Goal: Task Accomplishment & Management: Complete application form

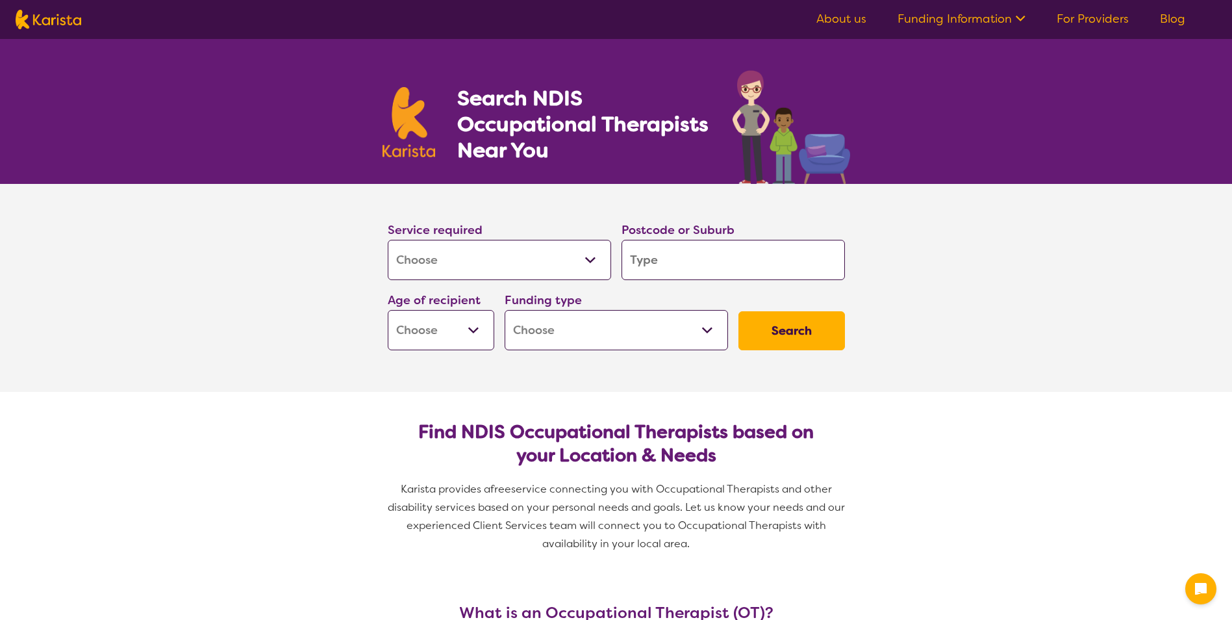
select select "[MEDICAL_DATA]"
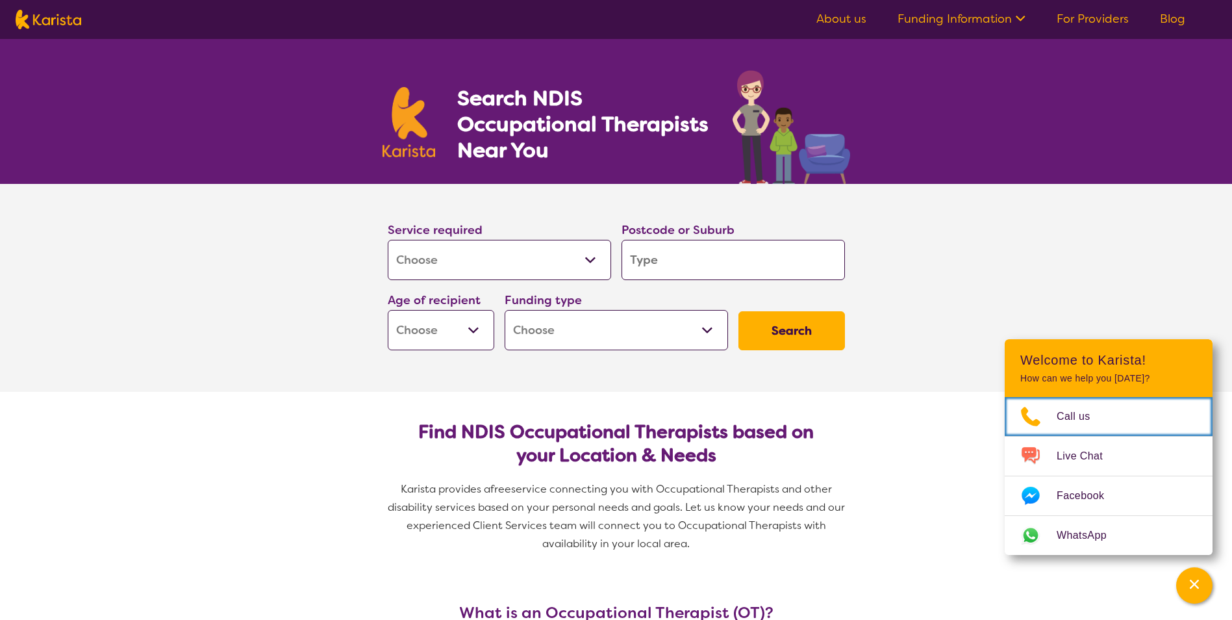
click at [677, 264] on input "search" at bounding box center [732, 260] width 223 height 40
click at [658, 262] on input "search" at bounding box center [732, 260] width 223 height 40
type input "c"
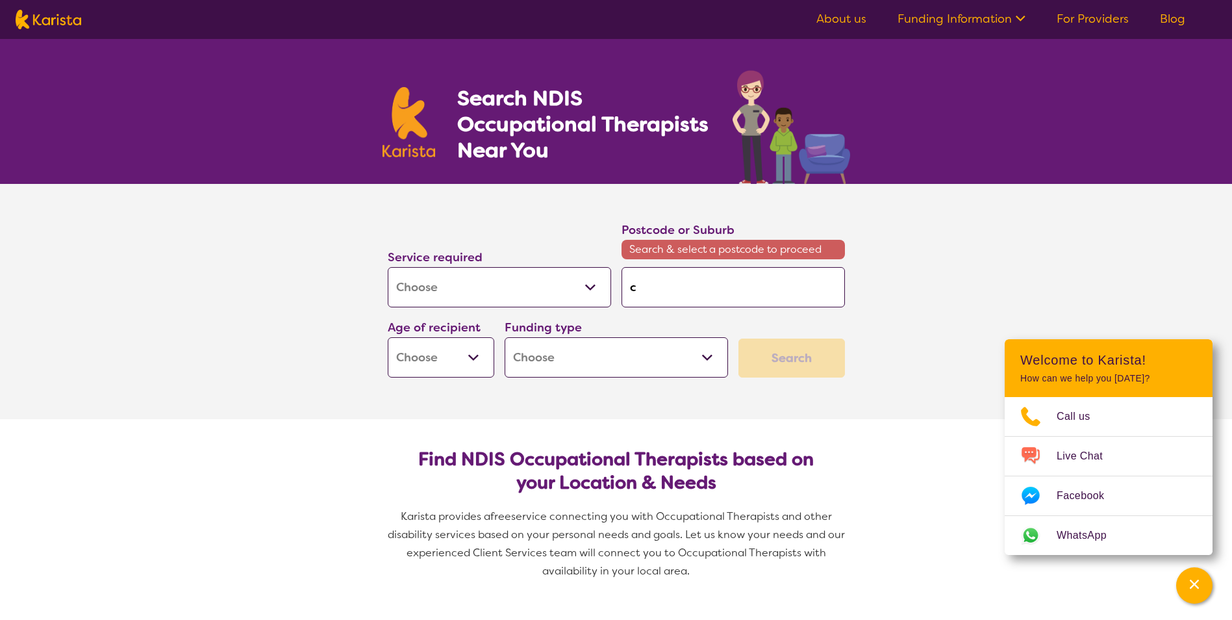
type input "co"
type input "coo"
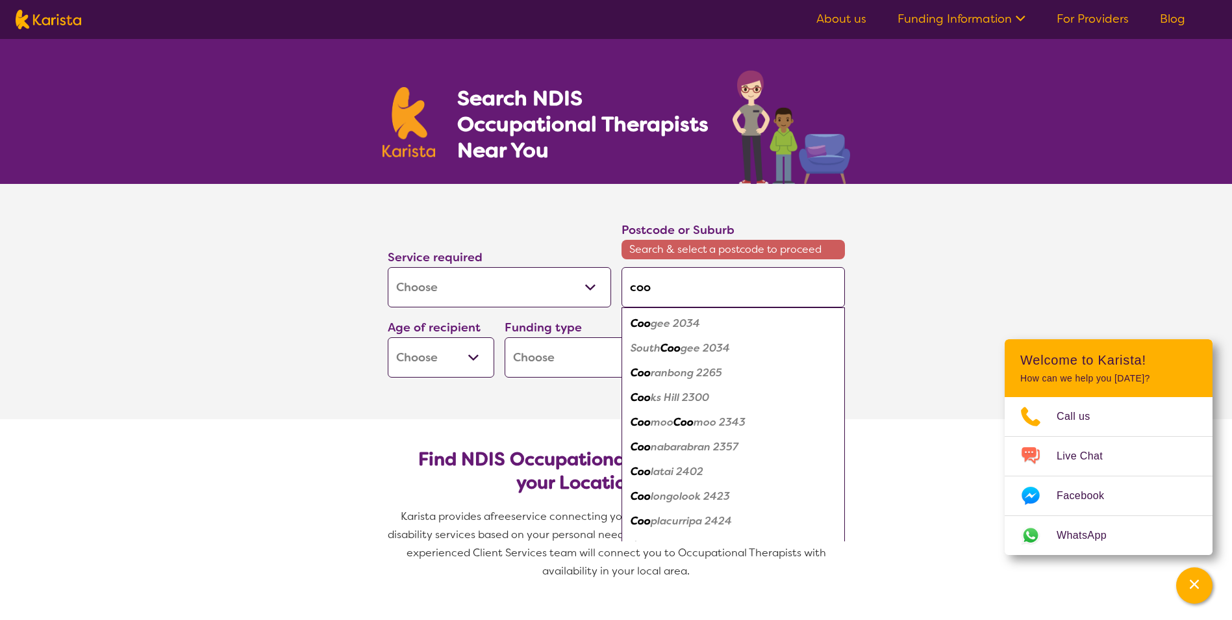
type input "cook"
type input "cooka"
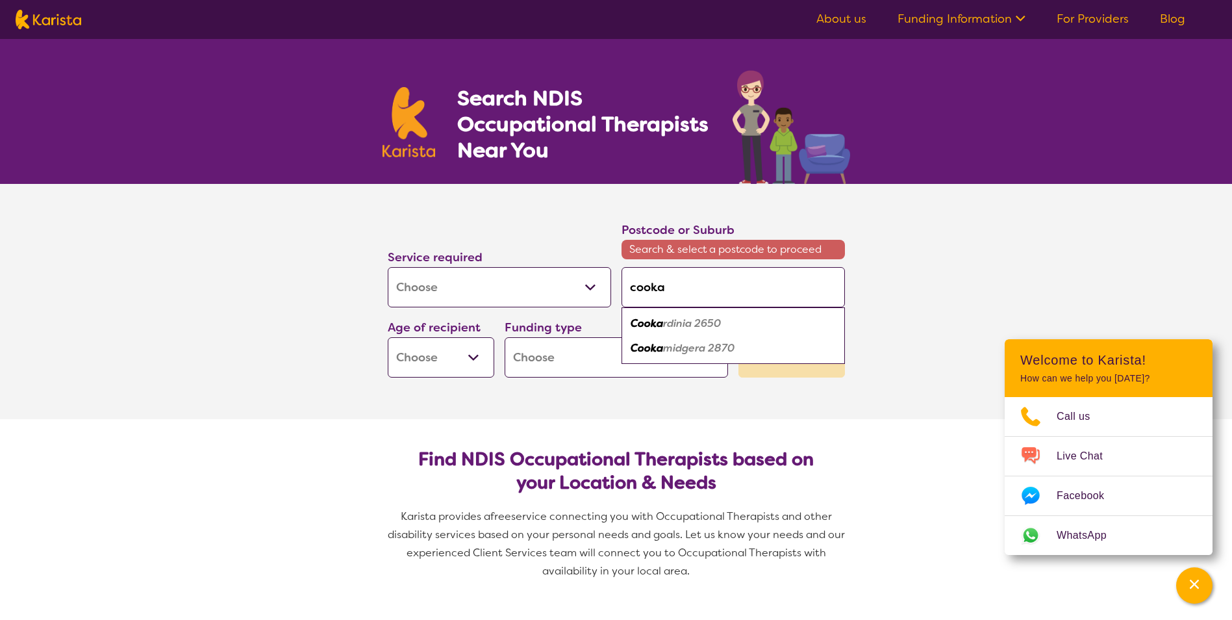
type input "cookat"
type input "cookato"
type input "cookatoo"
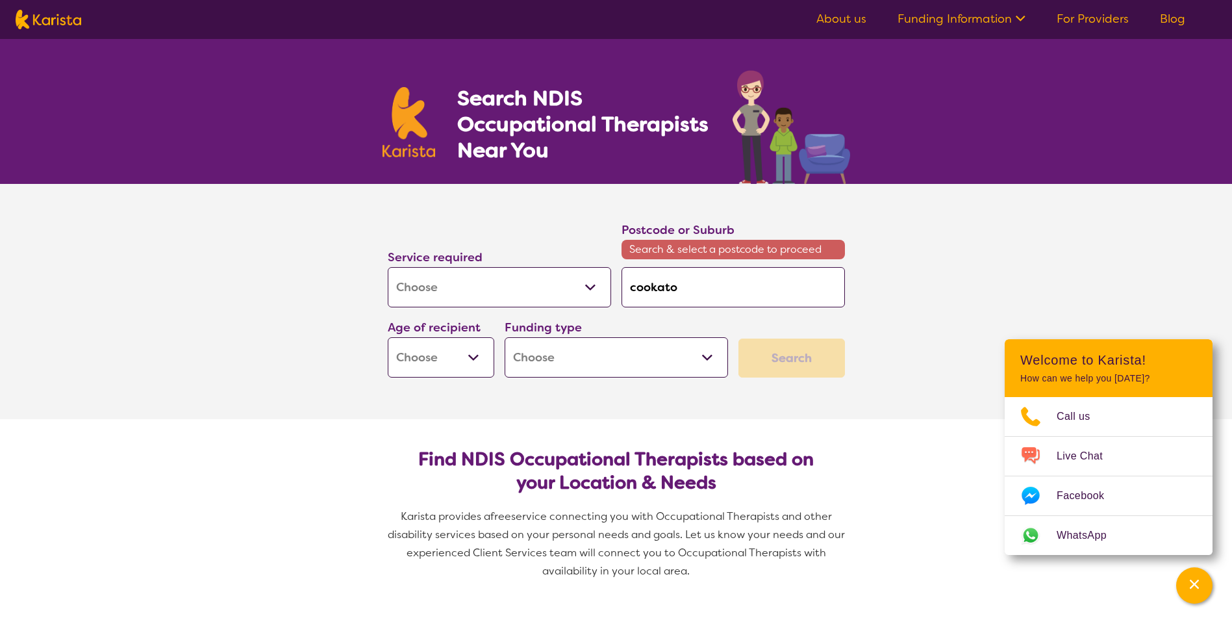
type input "cookatoo"
type input "cokatoo"
type input "cockatoo"
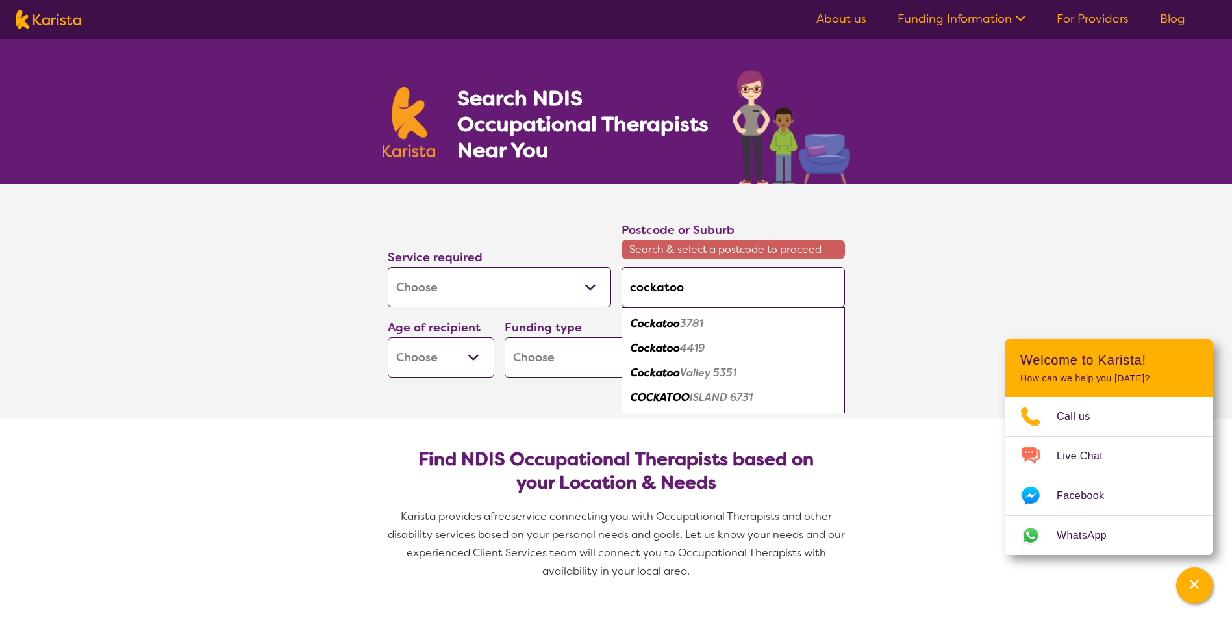
click at [684, 323] on em "3781" at bounding box center [691, 323] width 23 height 14
type input "3781"
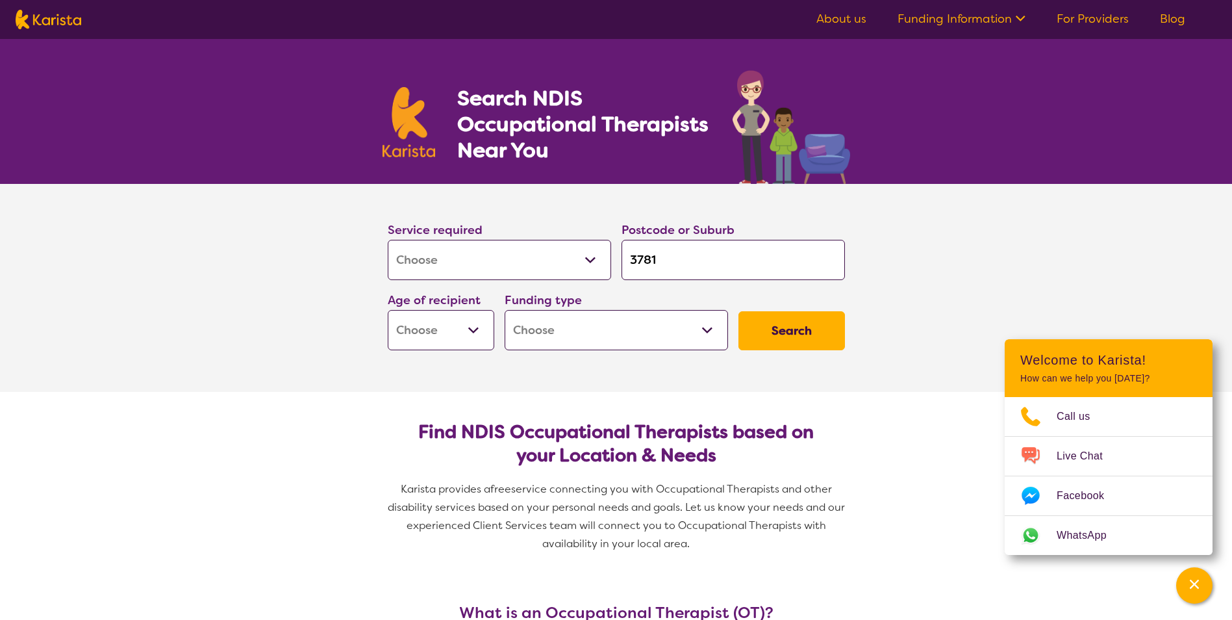
click at [473, 329] on select "Early Childhood - 0 to 9 Child - 10 to 11 Adolescent - 12 to 17 Adult - 18 to 6…" at bounding box center [441, 330] width 107 height 40
select select "AG"
click at [388, 310] on select "Early Childhood - 0 to 9 Child - 10 to 11 Adolescent - 12 to 17 Adult - 18 to 6…" at bounding box center [441, 330] width 107 height 40
select select "AG"
click at [701, 325] on select "Home Care Package (HCP) National Disability Insurance Scheme (NDIS) I don't know" at bounding box center [616, 330] width 223 height 40
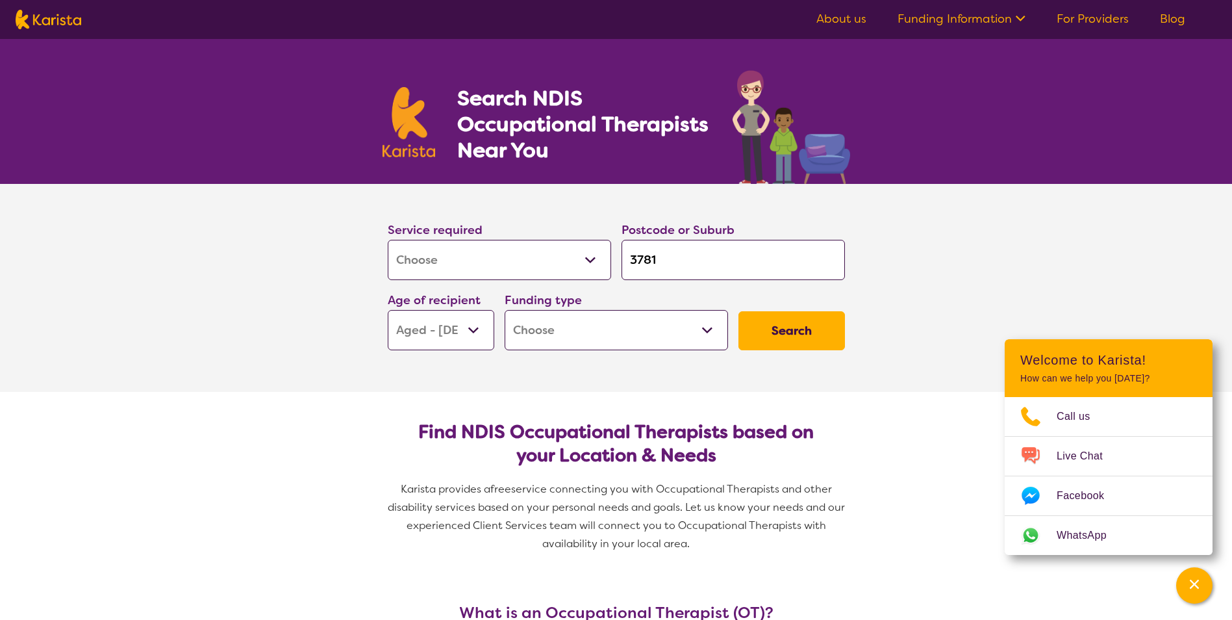
select select "HCP"
click at [505, 310] on select "Home Care Package (HCP) National Disability Insurance Scheme (NDIS) I don't know" at bounding box center [616, 330] width 223 height 40
select select "HCP"
click at [790, 326] on button "Search" at bounding box center [791, 330] width 107 height 39
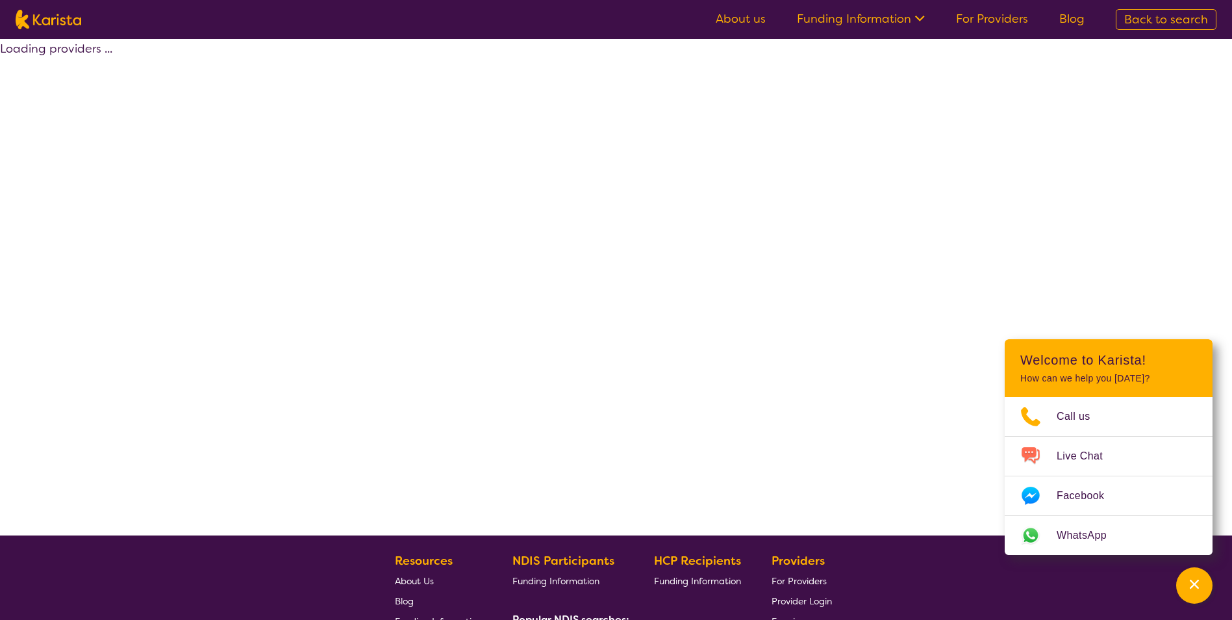
select select "by_score"
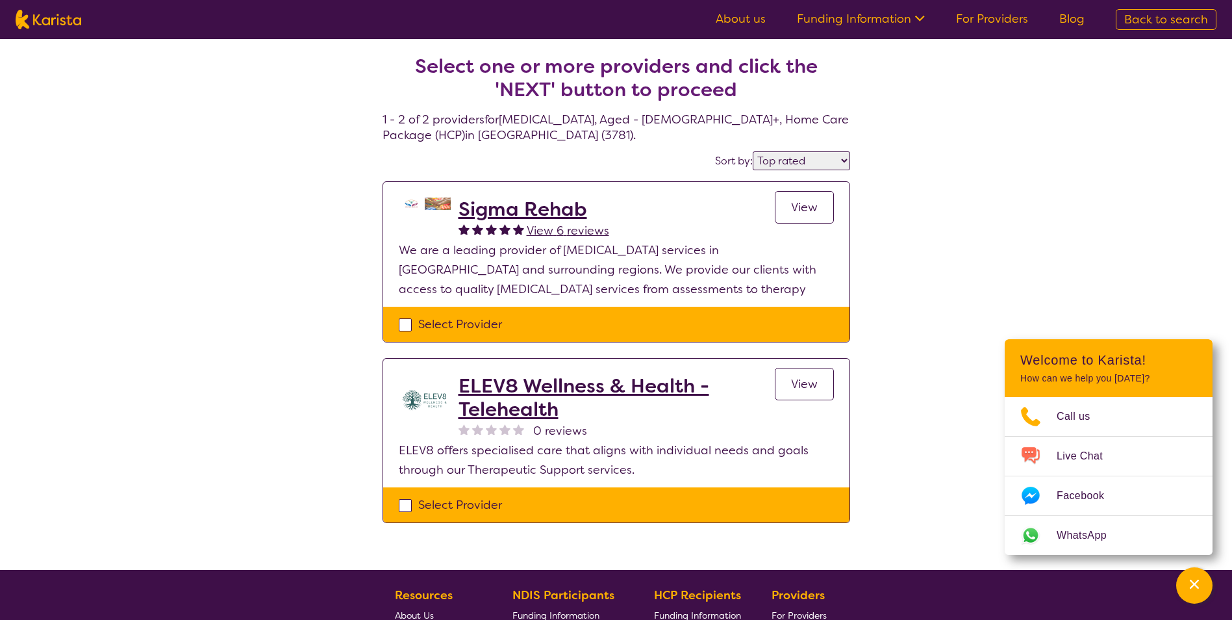
click at [517, 213] on h2 "Sigma Rehab" at bounding box center [533, 208] width 151 height 23
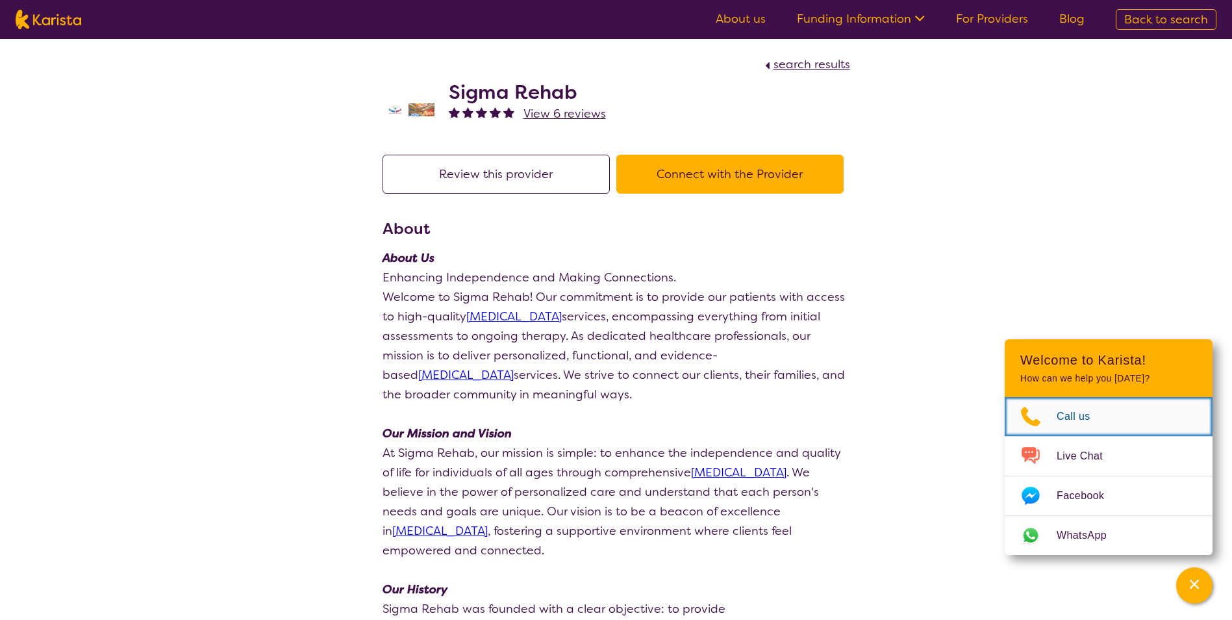
click at [1090, 417] on span "Call us" at bounding box center [1081, 416] width 49 height 19
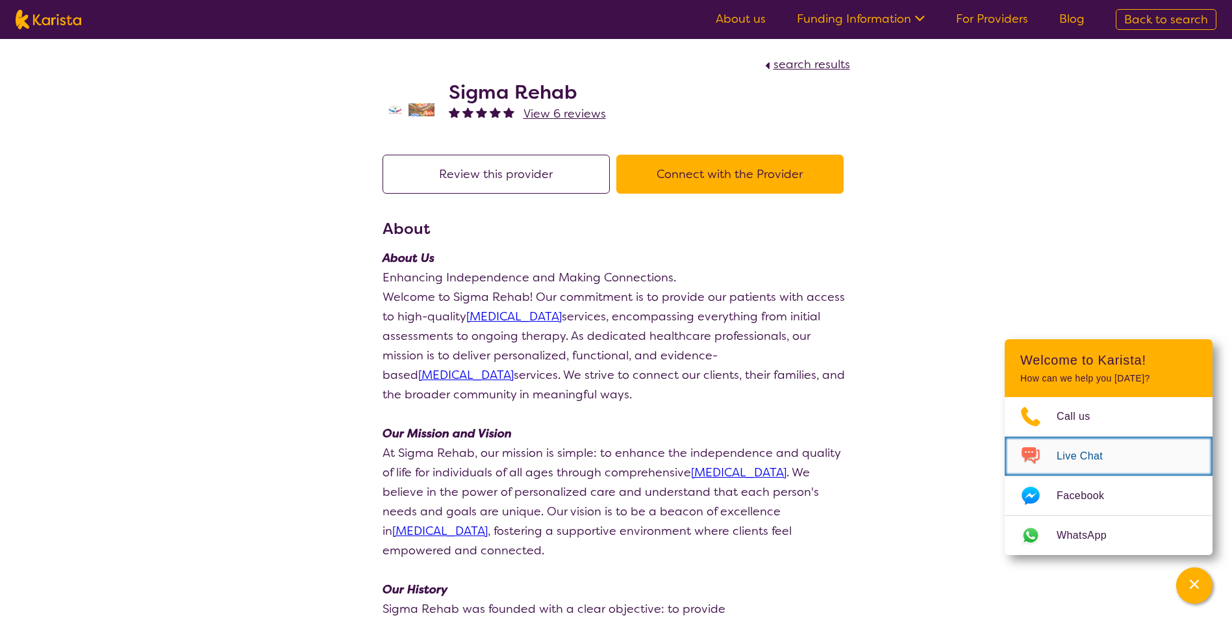
click at [1073, 458] on span "Live Chat" at bounding box center [1088, 455] width 62 height 19
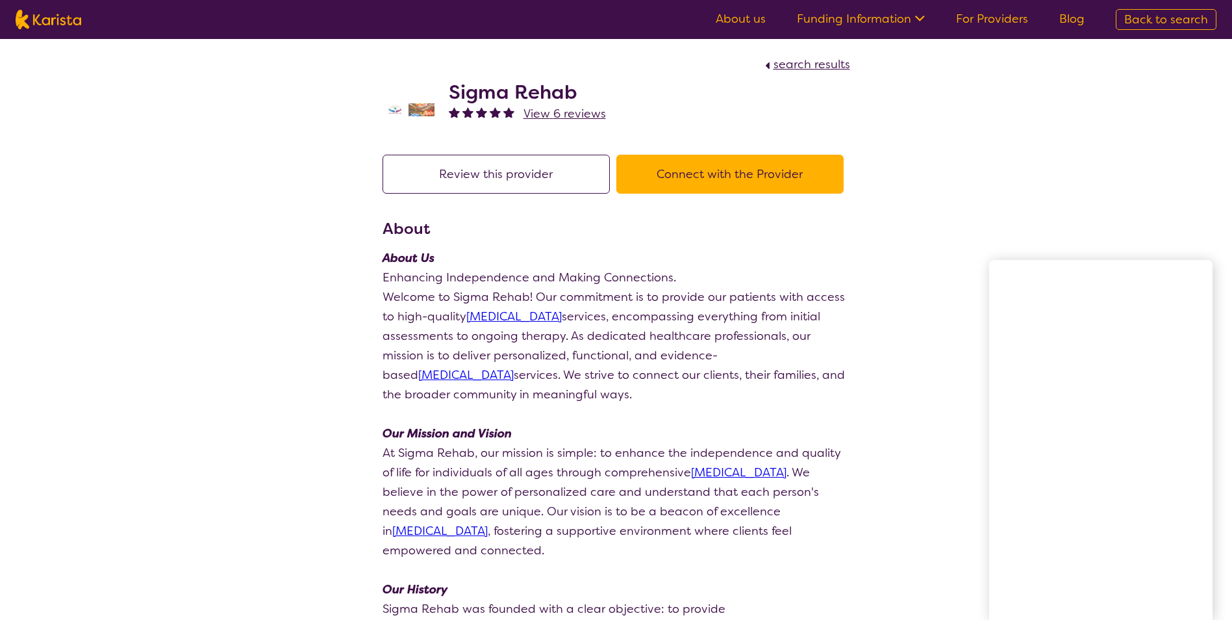
click at [697, 162] on button "Connect with the Provider" at bounding box center [729, 174] width 227 height 39
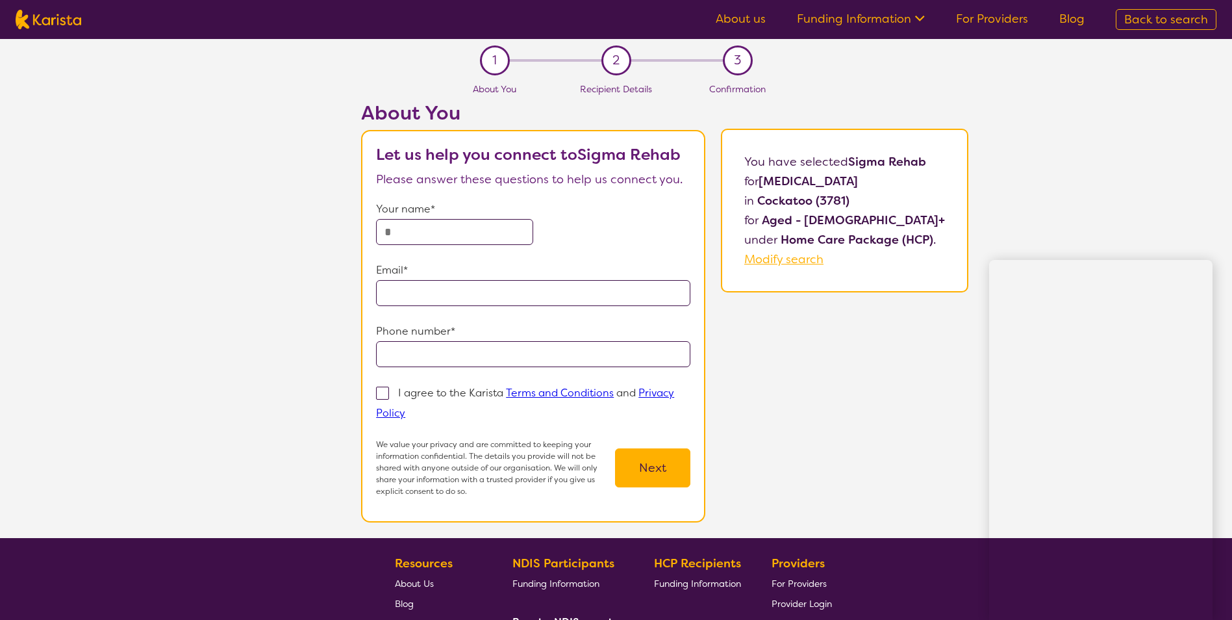
click at [440, 228] on input "text" at bounding box center [454, 232] width 157 height 26
type input "**********"
click at [425, 294] on input "email" at bounding box center [533, 293] width 314 height 26
type input "**********"
click at [458, 357] on input "tel" at bounding box center [533, 354] width 314 height 26
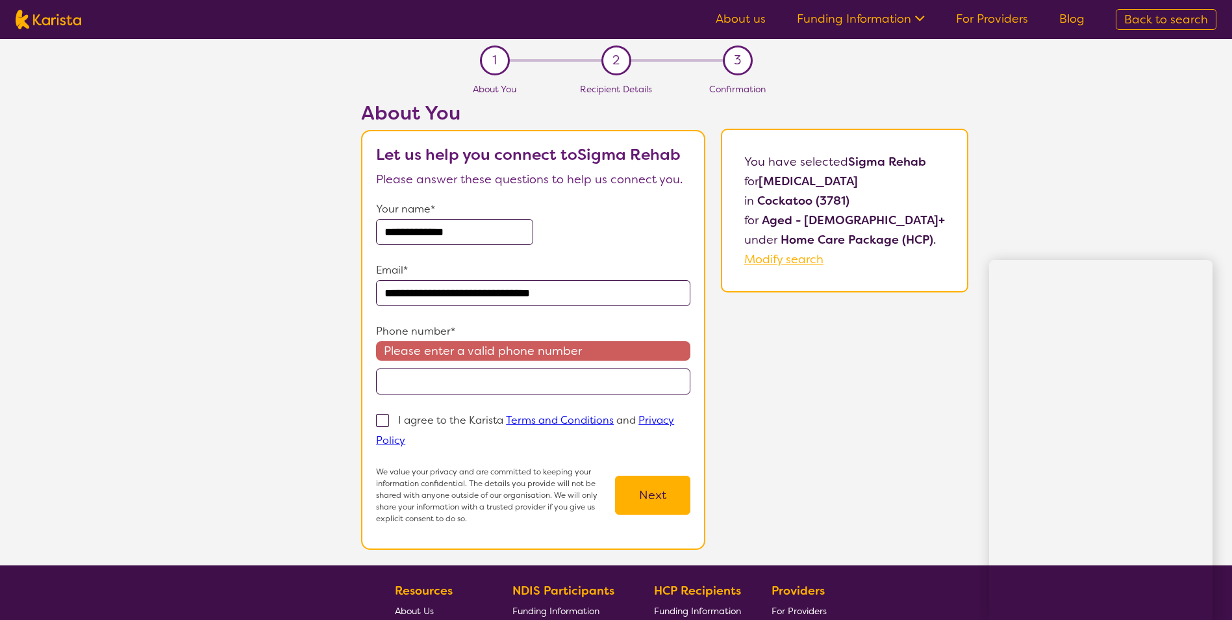
click at [659, 321] on form "**********" at bounding box center [533, 361] width 314 height 325
click at [451, 377] on input "tel" at bounding box center [533, 381] width 314 height 26
type input "**********"
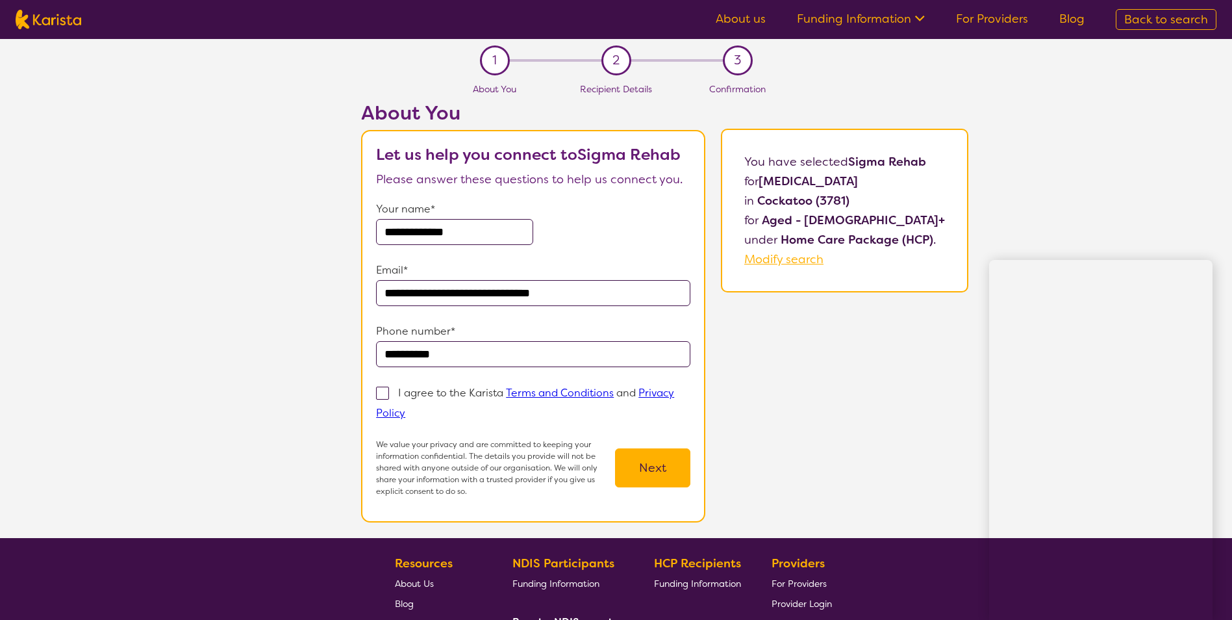
click at [389, 394] on span at bounding box center [382, 392] width 13 height 13
click at [405, 408] on input "I agree to the Karista Terms and Conditions and Privacy Policy" at bounding box center [409, 412] width 8 height 8
checkbox input "true"
click at [659, 471] on button "Next" at bounding box center [652, 467] width 75 height 39
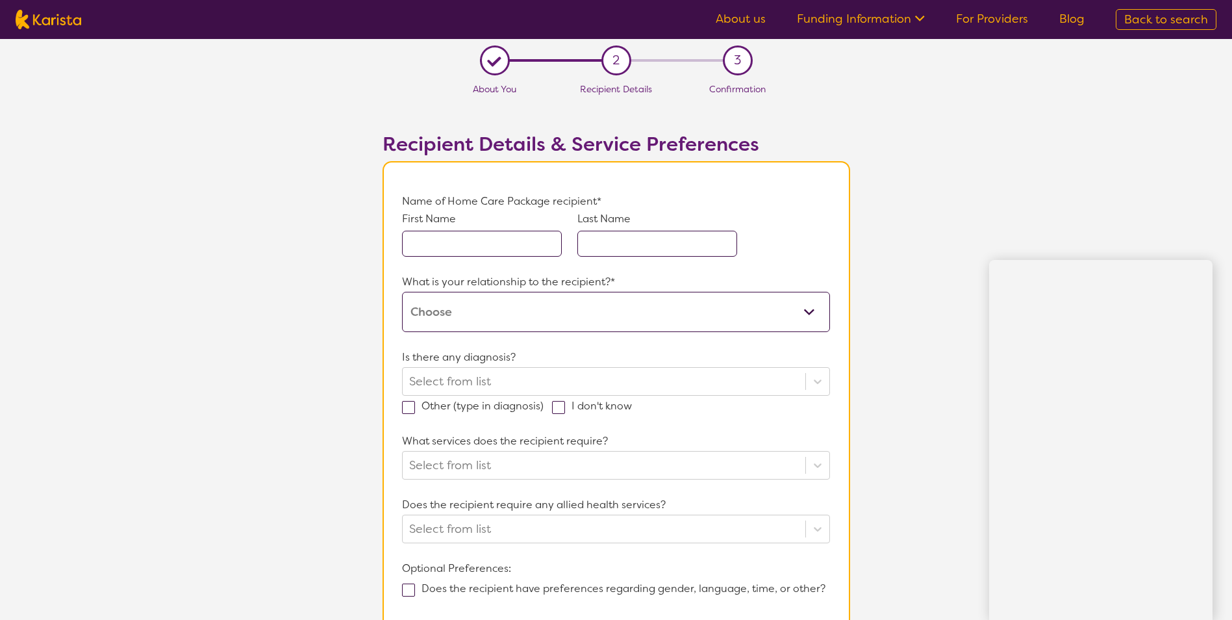
click at [727, 16] on link "About us" at bounding box center [741, 19] width 50 height 16
